Goal: Task Accomplishment & Management: Use online tool/utility

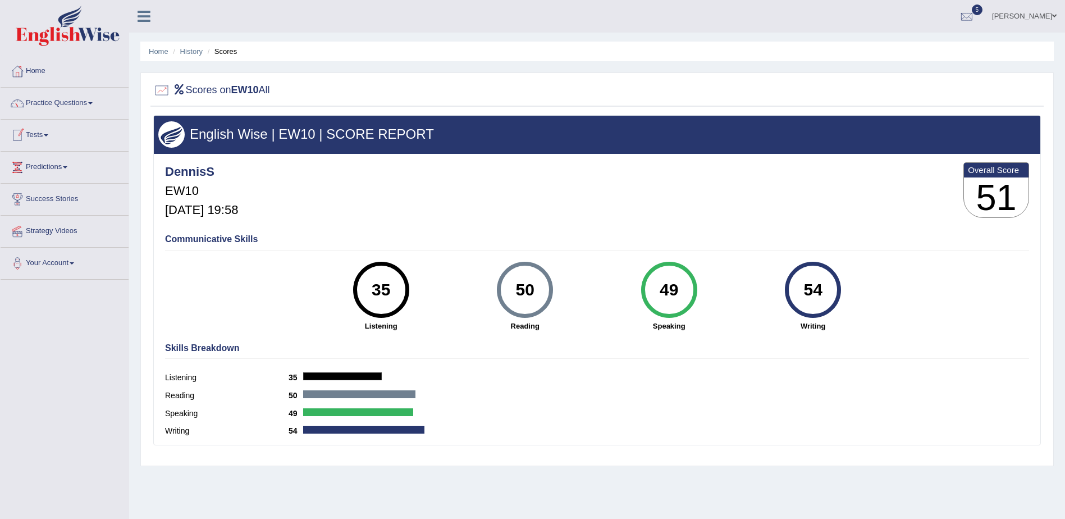
click at [46, 134] on link "Tests" at bounding box center [65, 134] width 128 height 28
click at [54, 178] on link "Take Mock Test" at bounding box center [73, 181] width 105 height 20
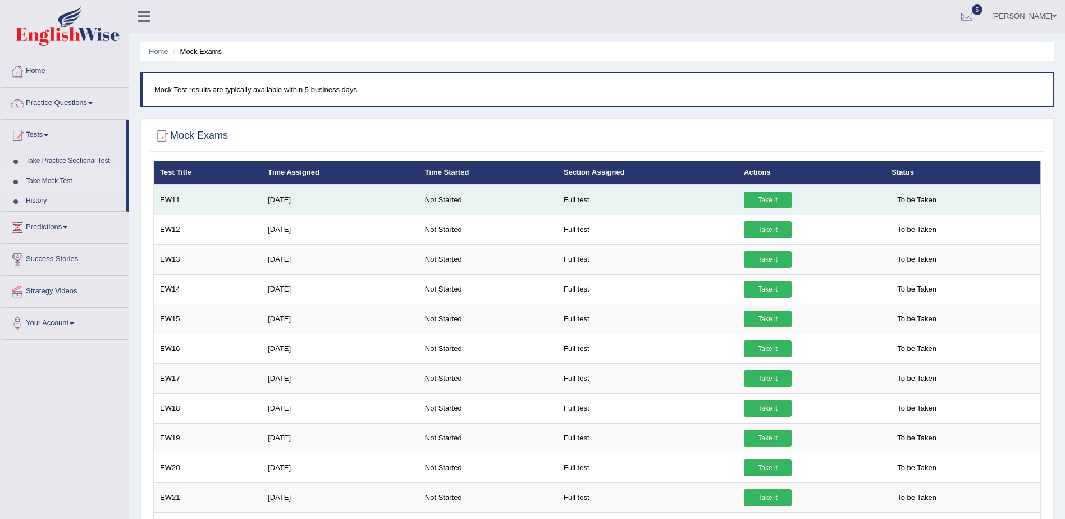
click at [763, 199] on link "Take it" at bounding box center [768, 199] width 48 height 17
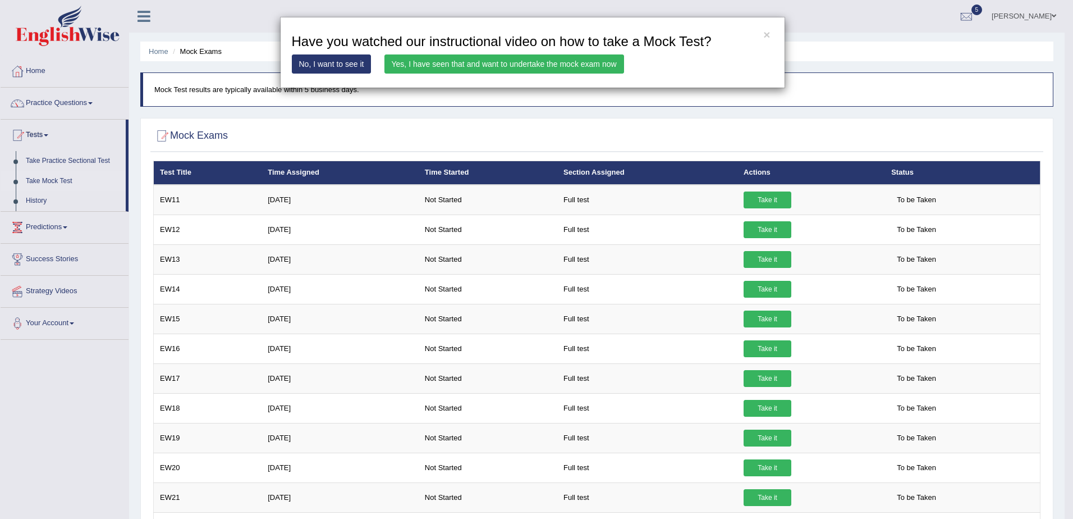
click at [515, 65] on link "Yes, I have seen that and want to undertake the mock exam now" at bounding box center [504, 63] width 240 height 19
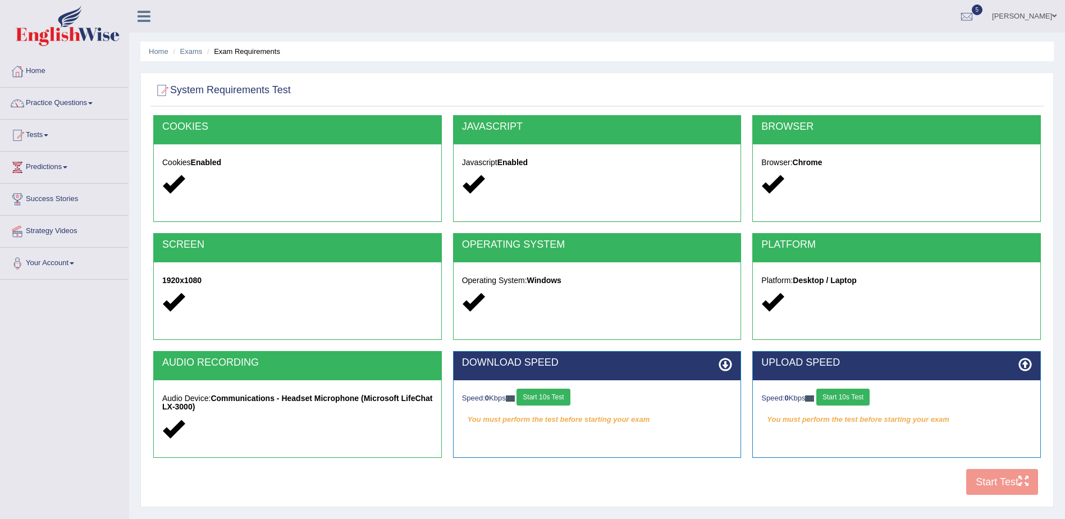
click at [552, 396] on button "Start 10s Test" at bounding box center [542, 396] width 53 height 17
click at [846, 395] on button "Start 10s Test" at bounding box center [842, 396] width 53 height 17
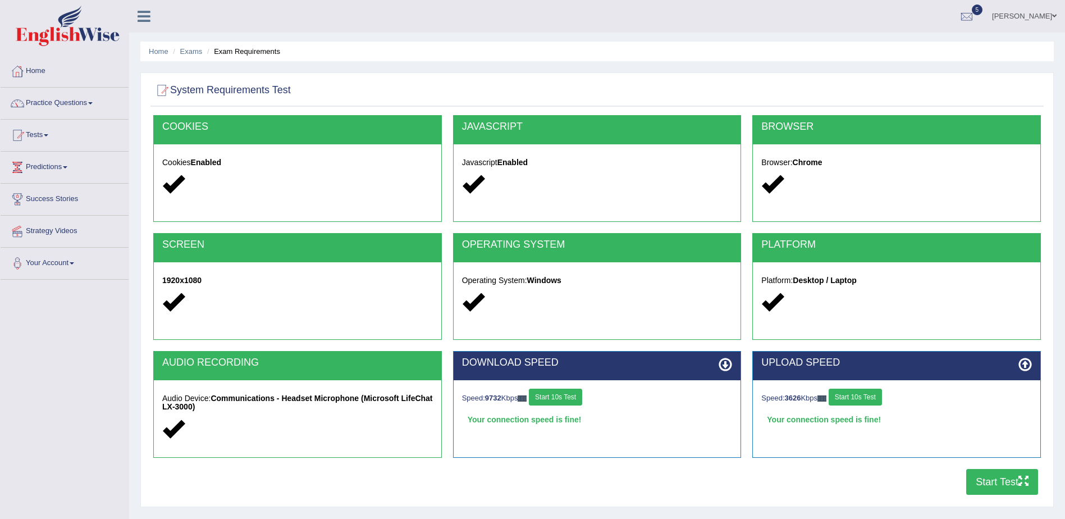
click at [1007, 484] on button "Start Test" at bounding box center [1002, 482] width 72 height 26
